Goal: Task Accomplishment & Management: Use online tool/utility

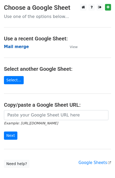
click at [16, 44] on strong "Mail merge" at bounding box center [16, 46] width 25 height 5
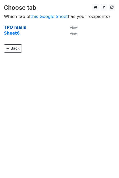
click at [14, 26] on strong "TPO mails" at bounding box center [15, 27] width 22 height 5
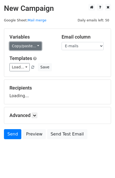
click at [27, 47] on link "Copy/paste..." at bounding box center [25, 46] width 32 height 8
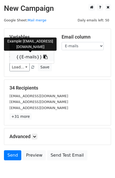
click at [27, 54] on link "{{E-mails}}" at bounding box center [32, 57] width 44 height 8
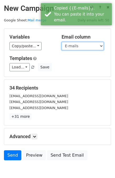
click at [82, 46] on select "E-mails" at bounding box center [83, 46] width 42 height 8
click at [62, 42] on select "E-mails" at bounding box center [83, 46] width 42 height 8
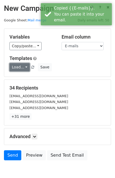
click at [21, 67] on link "Load..." at bounding box center [19, 67] width 20 height 8
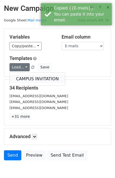
click at [21, 76] on link "CAMPUS INVITATION" at bounding box center [37, 79] width 55 height 8
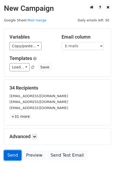
click at [14, 153] on link "Send" at bounding box center [12, 155] width 17 height 10
